Goal: Task Accomplishment & Management: Use online tool/utility

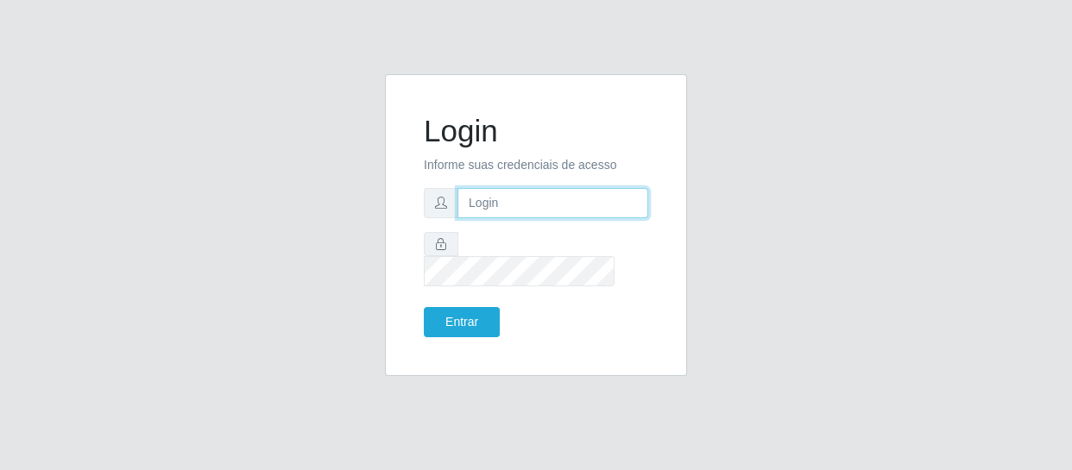
click at [512, 215] on input "text" at bounding box center [553, 203] width 191 height 30
type input "[EMAIL_ADDRESS][DOMAIN_NAME]"
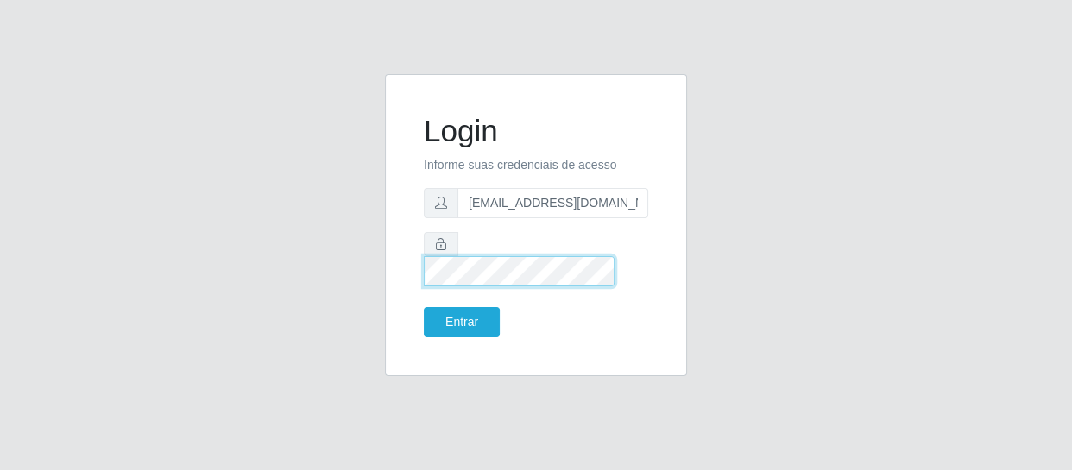
click at [424, 307] on button "Entrar" at bounding box center [462, 322] width 76 height 30
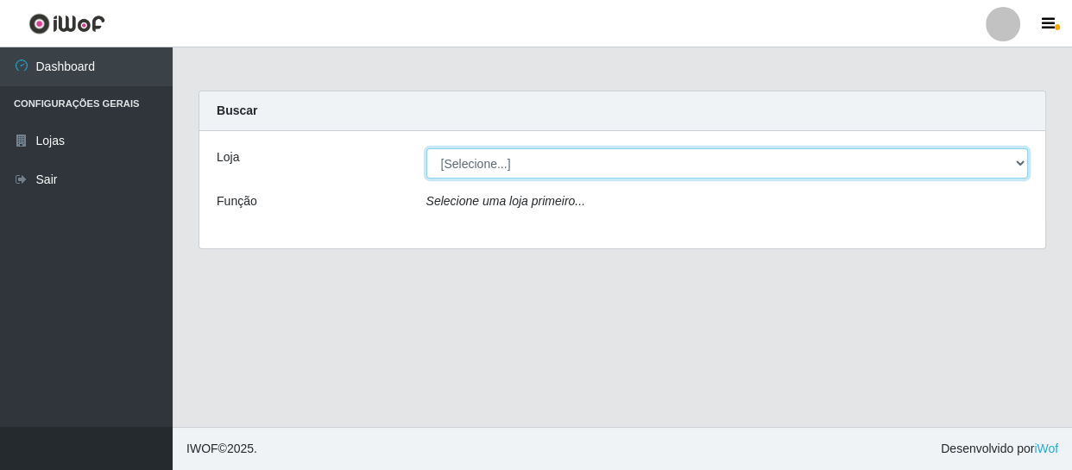
click at [1017, 160] on select "[Selecione...] SuperFácil Atacado - São Gonçalo do Amarante" at bounding box center [727, 163] width 603 height 30
select select "408"
click at [426, 148] on select "[Selecione...] SuperFácil Atacado - São Gonçalo do Amarante" at bounding box center [727, 163] width 603 height 30
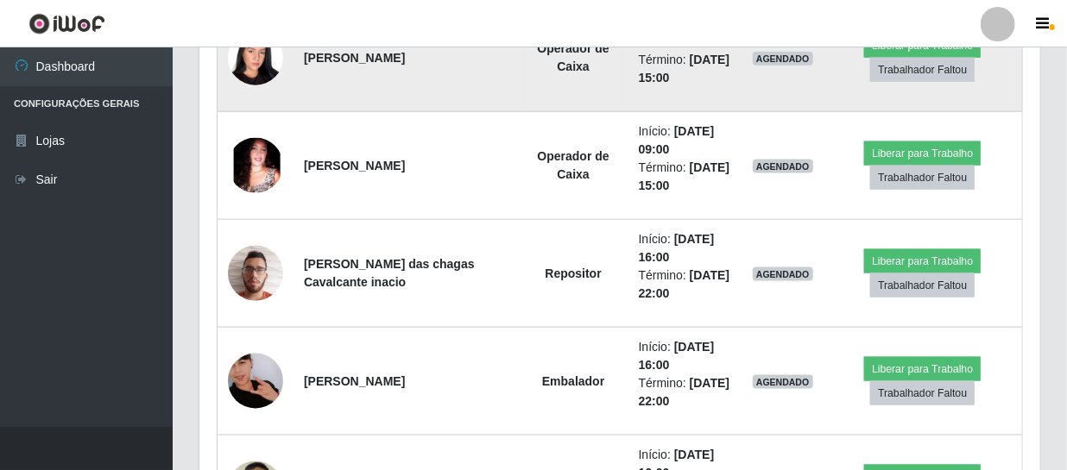
scroll to position [778, 0]
